Goal: Information Seeking & Learning: Find specific fact

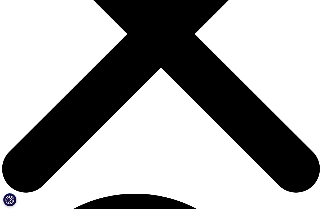
drag, startPoint x: 145, startPoint y: 37, endPoint x: 179, endPoint y: 35, distance: 34.2
copy div "[PERSON_NAME]"
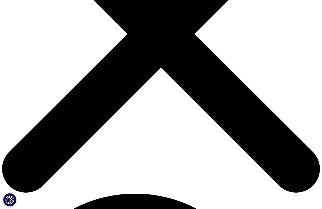
drag, startPoint x: 43, startPoint y: 75, endPoint x: 85, endPoint y: 75, distance: 42.3
copy div "[PERSON_NAME]"
drag, startPoint x: 247, startPoint y: 73, endPoint x: 280, endPoint y: 74, distance: 33.6
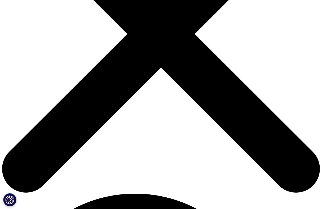
copy div "[PERSON_NAME]"
drag, startPoint x: 42, startPoint y: 110, endPoint x: 81, endPoint y: 112, distance: 39.2
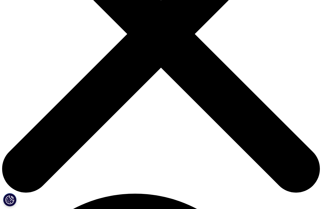
copy div "[PERSON_NAME]"
drag, startPoint x: 246, startPoint y: 110, endPoint x: 279, endPoint y: 111, distance: 32.3
copy div "[PERSON_NAME]"
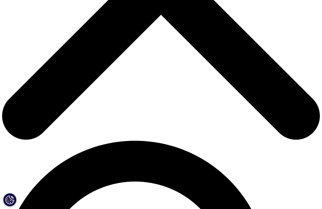
scroll to position [238, 0]
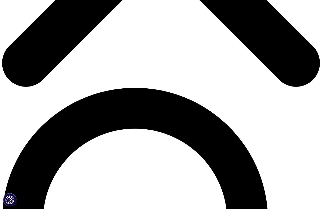
drag, startPoint x: 52, startPoint y: 74, endPoint x: 90, endPoint y: 73, distance: 38.1
copy div "[PERSON_NAME]"
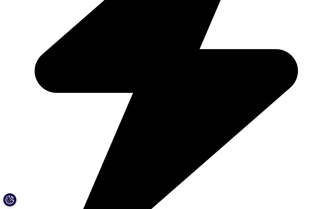
drag, startPoint x: 144, startPoint y: 75, endPoint x: 185, endPoint y: 73, distance: 41.3
copy div "[PERSON_NAME]"
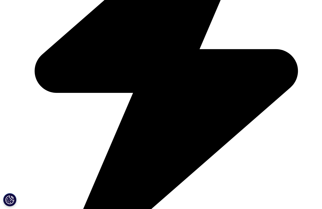
drag, startPoint x: 237, startPoint y: 74, endPoint x: 271, endPoint y: 76, distance: 33.9
copy div "[PERSON_NAME]"
